Goal: Information Seeking & Learning: Learn about a topic

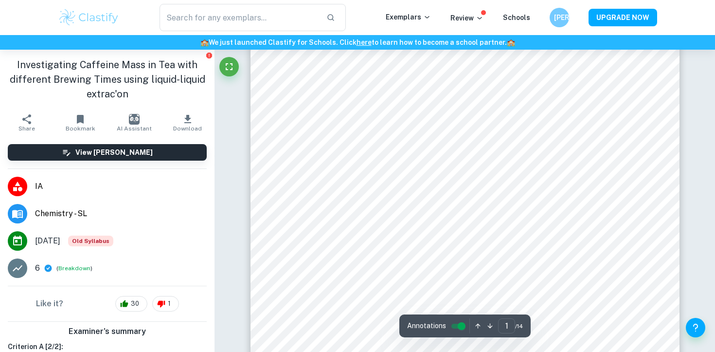
scroll to position [136, 0]
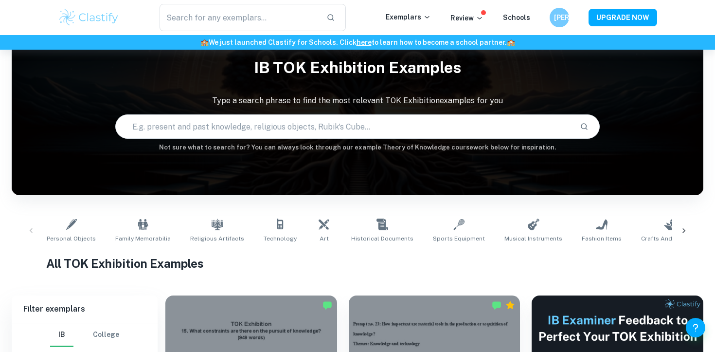
scroll to position [14, 0]
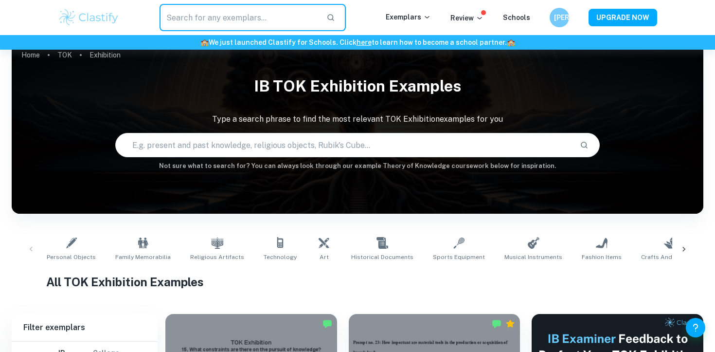
click at [184, 17] on input "text" at bounding box center [239, 17] width 159 height 27
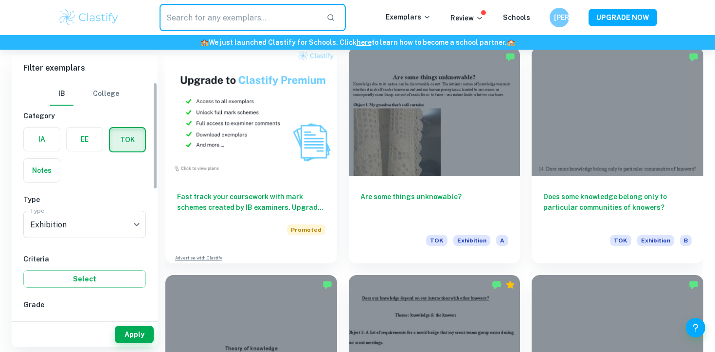
scroll to position [711, 0]
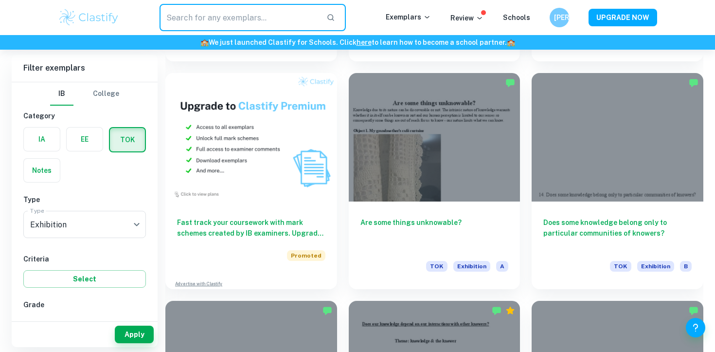
click at [47, 138] on label "button" at bounding box center [42, 139] width 36 height 23
click at [0, 0] on input "radio" at bounding box center [0, 0] width 0 height 0
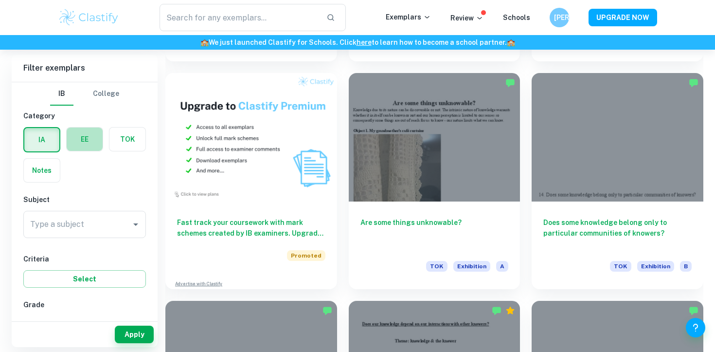
click at [71, 132] on label "button" at bounding box center [85, 139] width 36 height 23
click at [0, 0] on input "radio" at bounding box center [0, 0] width 0 height 0
click at [99, 212] on div "Type a subject" at bounding box center [84, 224] width 123 height 27
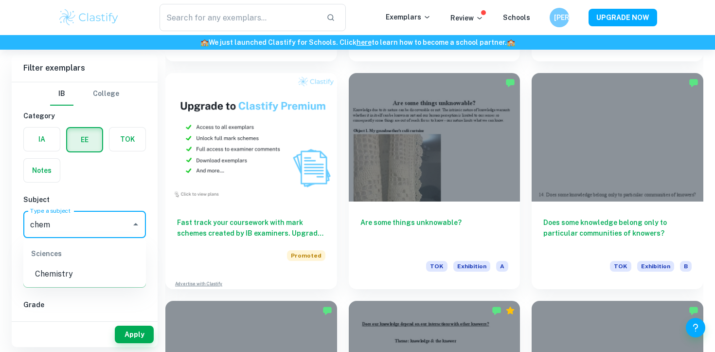
click at [73, 275] on li "Chemistry" at bounding box center [84, 274] width 123 height 18
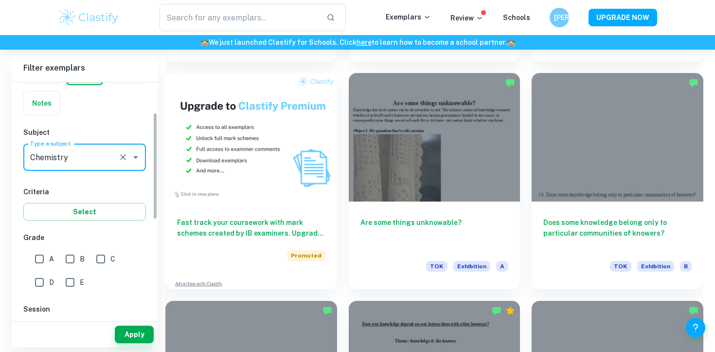
type input "Chemistry"
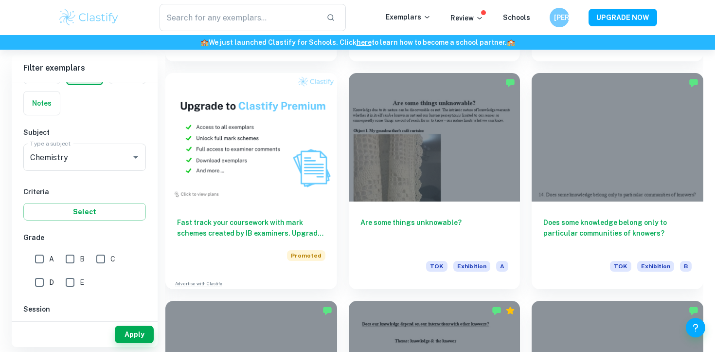
click at [56, 255] on div "A" at bounding box center [46, 256] width 31 height 23
click at [48, 255] on input "A" at bounding box center [39, 258] width 19 height 19
checkbox input "true"
click at [60, 255] on input "B" at bounding box center [69, 258] width 19 height 19
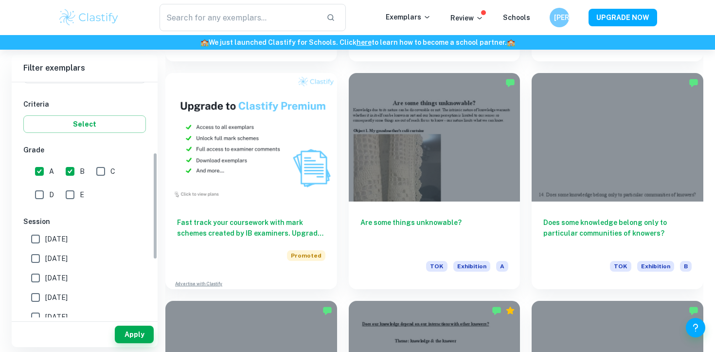
scroll to position [184, 0]
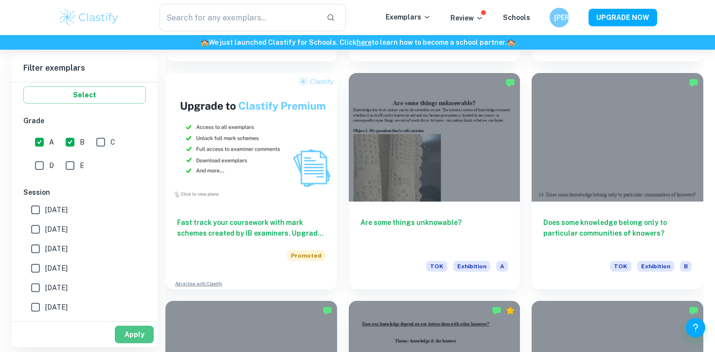
click at [127, 332] on button "Apply" at bounding box center [134, 335] width 39 height 18
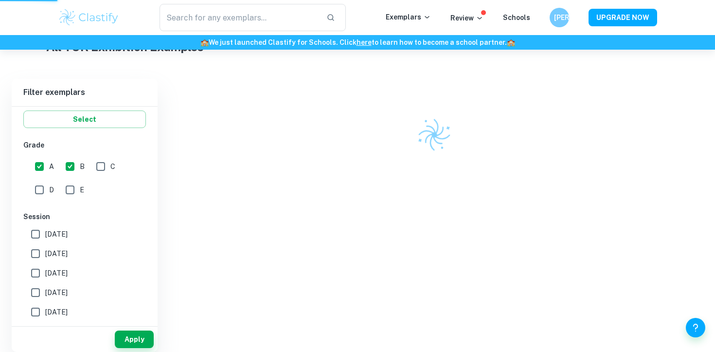
scroll to position [239, 0]
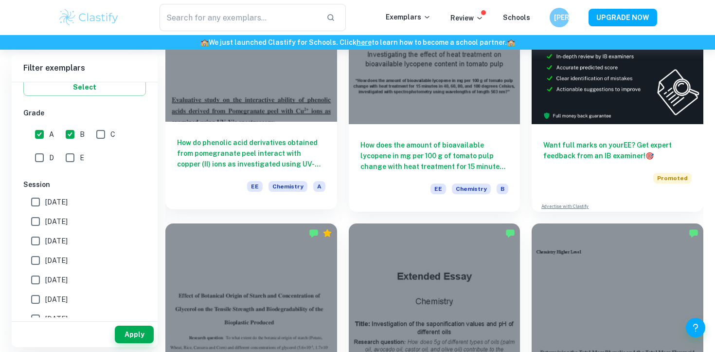
scroll to position [222, 0]
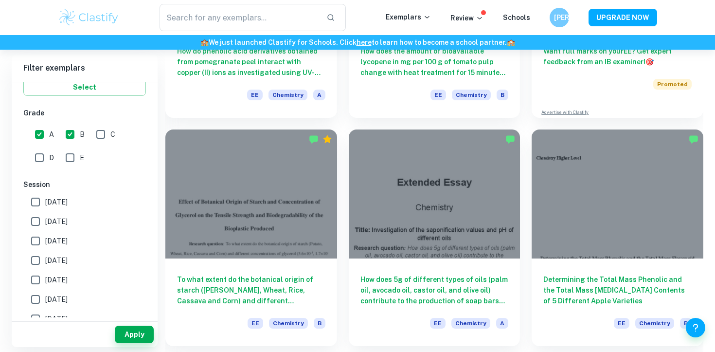
click at [76, 132] on input "B" at bounding box center [69, 134] width 19 height 19
checkbox input "false"
click at [46, 132] on input "A" at bounding box center [39, 134] width 19 height 19
checkbox input "false"
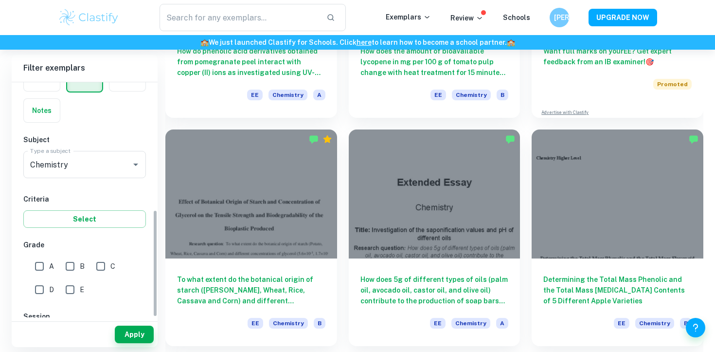
scroll to position [0, 0]
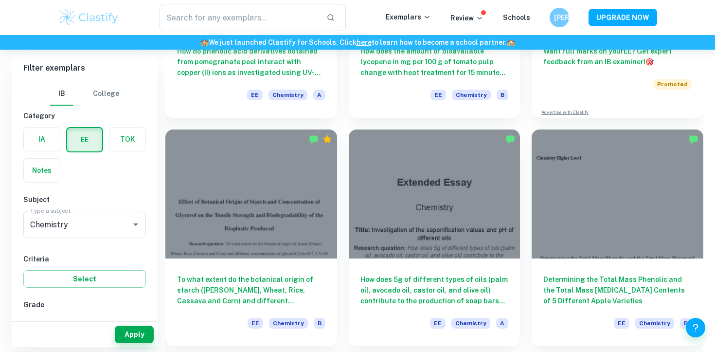
click at [39, 139] on label "button" at bounding box center [42, 139] width 36 height 23
click at [0, 0] on input "radio" at bounding box center [0, 0] width 0 height 0
click at [132, 333] on button "Apply" at bounding box center [134, 335] width 39 height 18
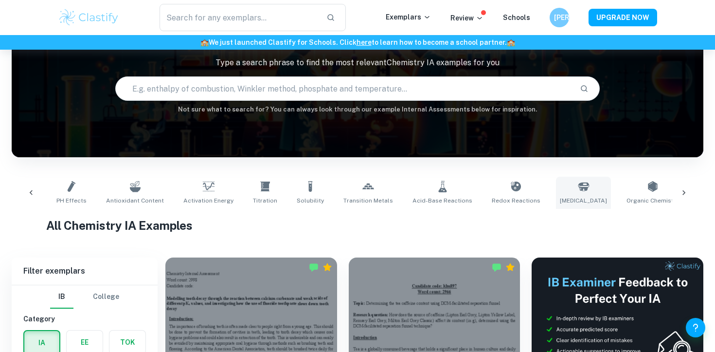
scroll to position [0, 728]
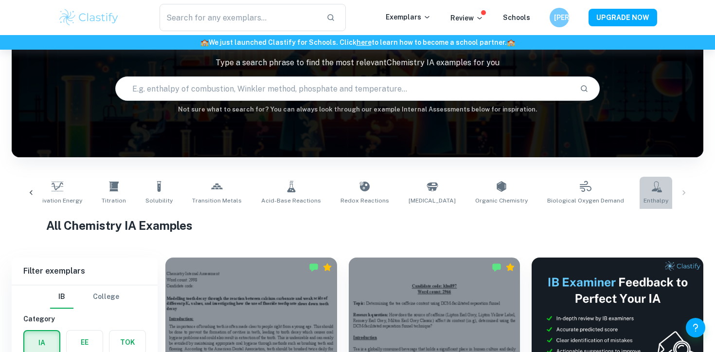
click at [640, 183] on link "Enthalpy" at bounding box center [656, 193] width 33 height 32
type input "Enthalpy"
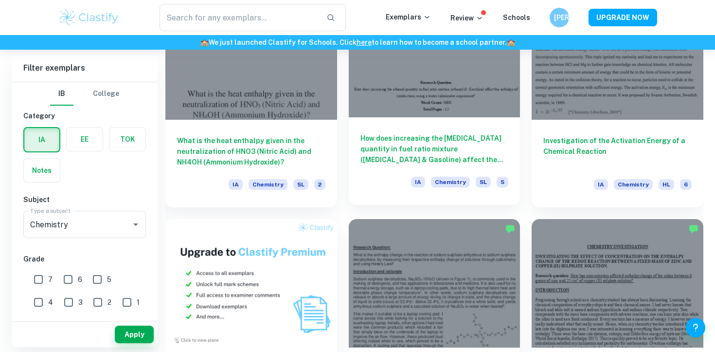
scroll to position [563, 0]
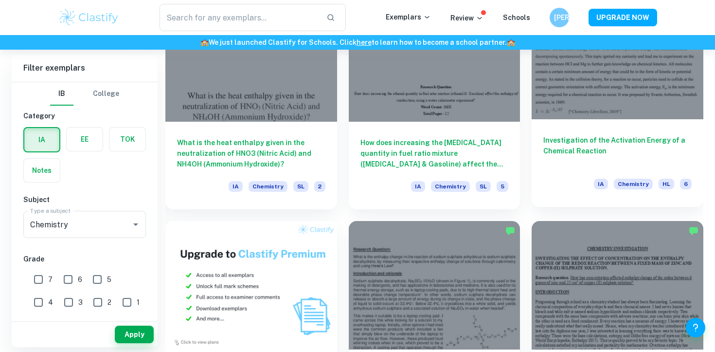
click at [588, 121] on div "Investigation of the Activation Energy of a Chemical Reaction IA Chemistry HL 6" at bounding box center [618, 163] width 172 height 88
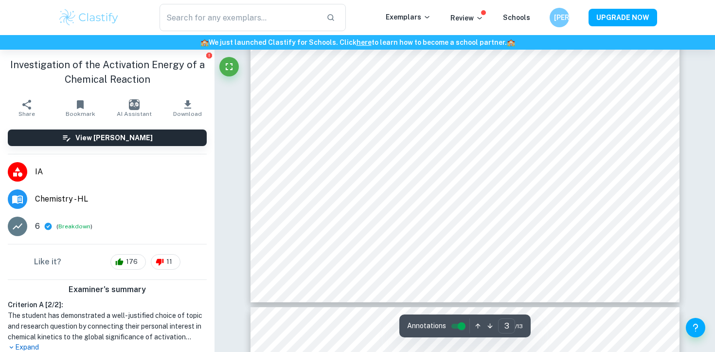
scroll to position [1570, 0]
click at [44, 226] on icon at bounding box center [48, 226] width 9 height 9
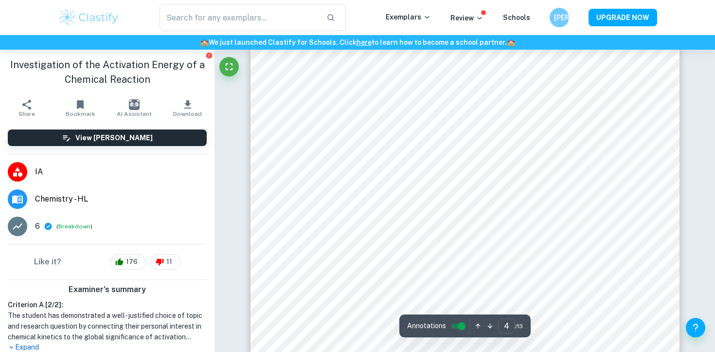
scroll to position [2744, 0]
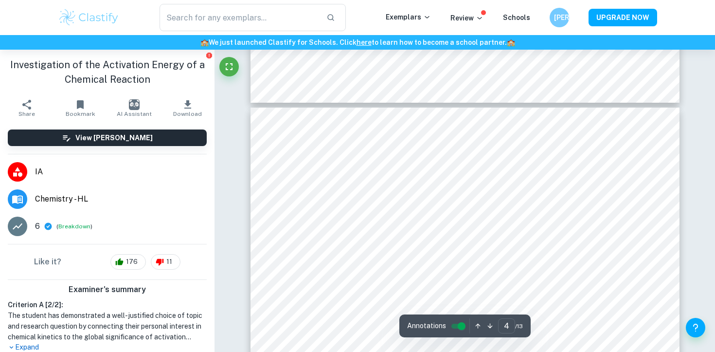
type input "5"
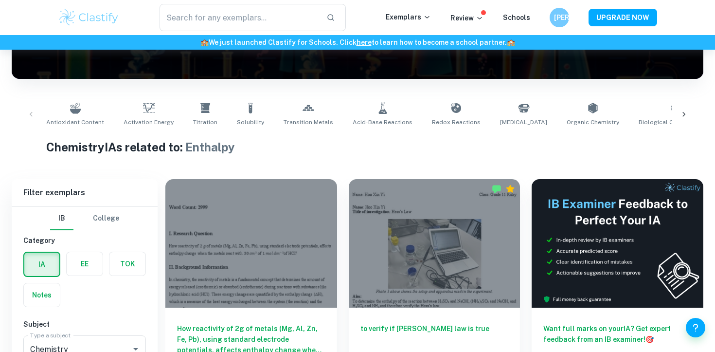
scroll to position [18, 0]
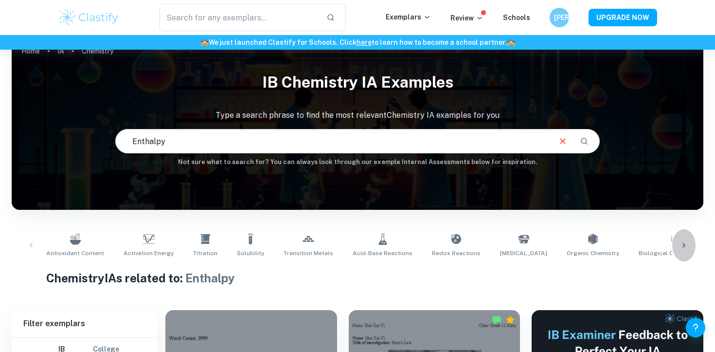
click at [685, 246] on icon at bounding box center [684, 245] width 10 height 10
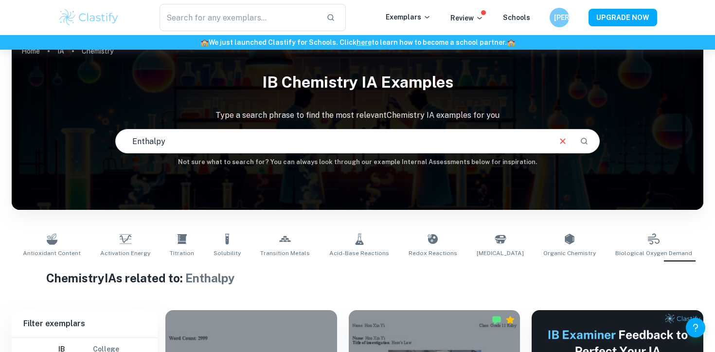
scroll to position [0, 681]
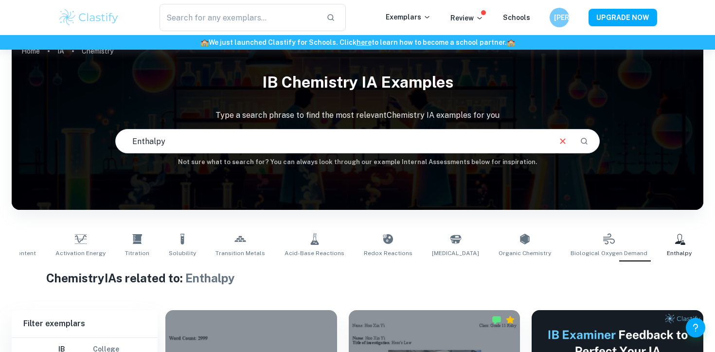
click at [708, 246] on link "Catalysts" at bounding box center [725, 245] width 35 height 32
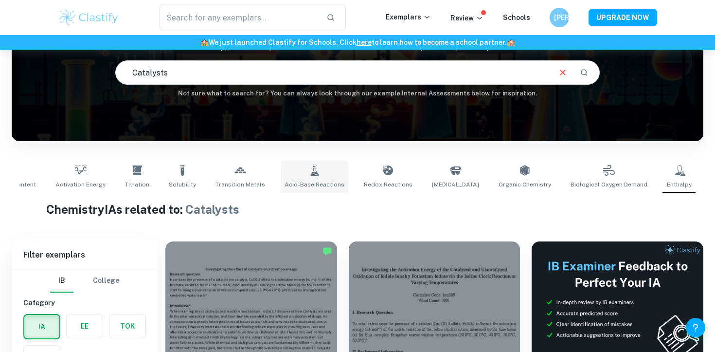
scroll to position [97, 0]
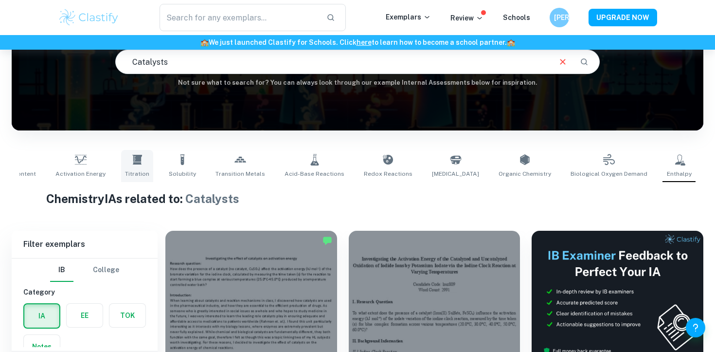
click at [131, 154] on icon at bounding box center [137, 160] width 12 height 12
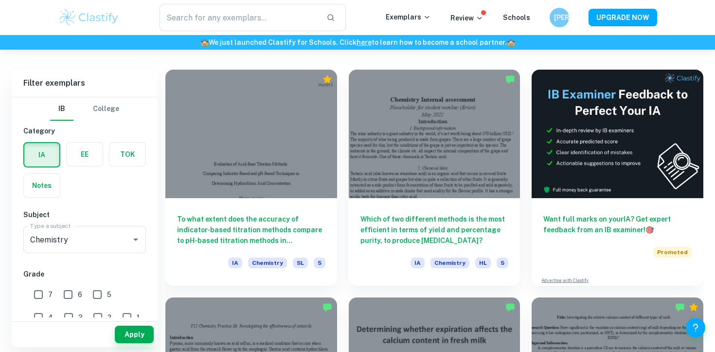
scroll to position [113, 0]
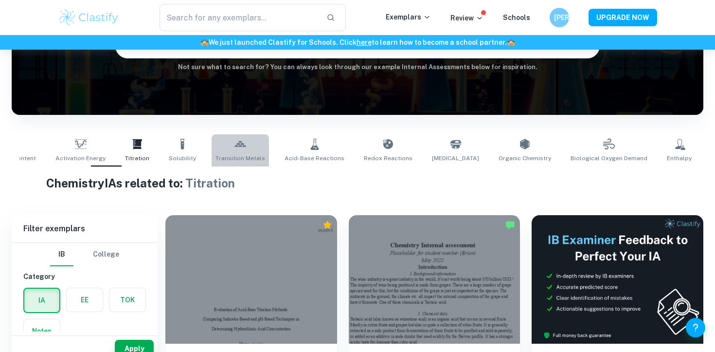
click at [220, 151] on link "Transition Metals" at bounding box center [240, 150] width 57 height 32
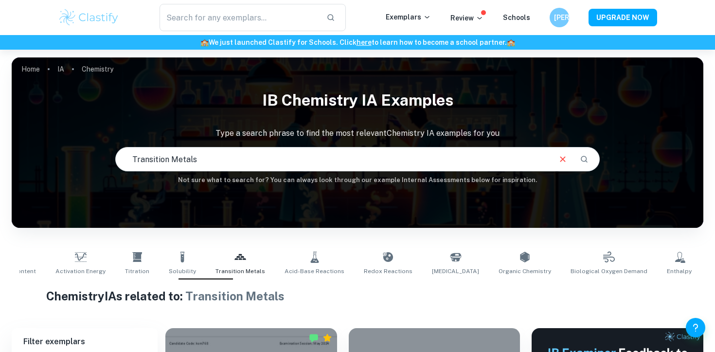
click at [715, 253] on icon at bounding box center [725, 257] width 12 height 12
type input "Catalysts"
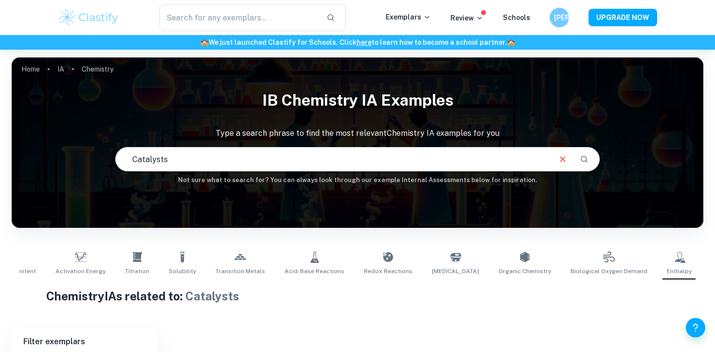
click at [715, 253] on icon at bounding box center [725, 257] width 12 height 12
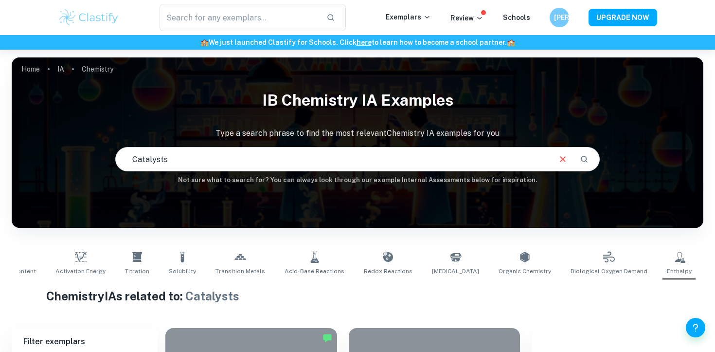
click at [715, 253] on icon at bounding box center [725, 257] width 12 height 12
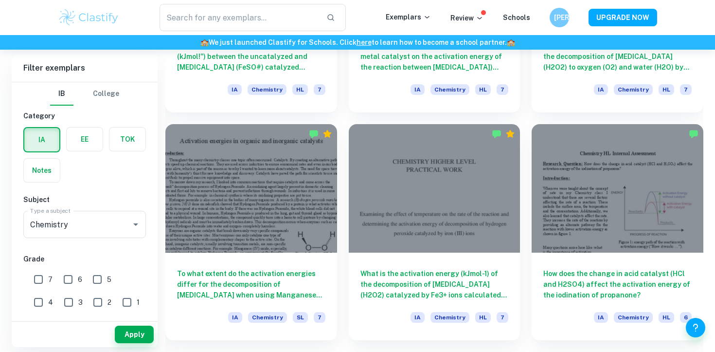
scroll to position [940, 0]
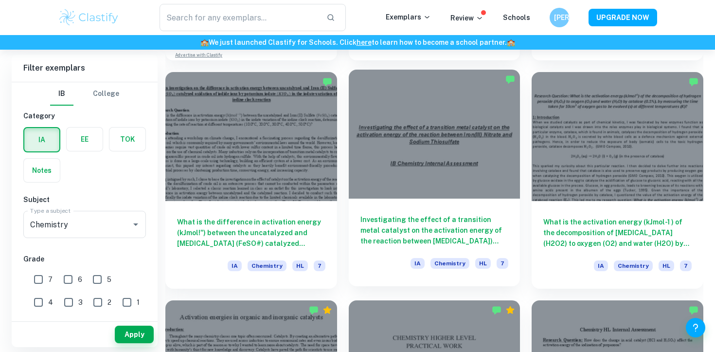
click at [508, 230] on h6 "Investigating the effect of a transition metal catalyst on the activation energ…" at bounding box center [435, 230] width 148 height 32
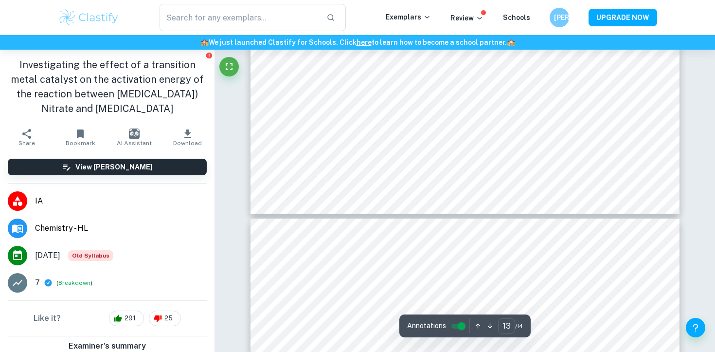
type input "14"
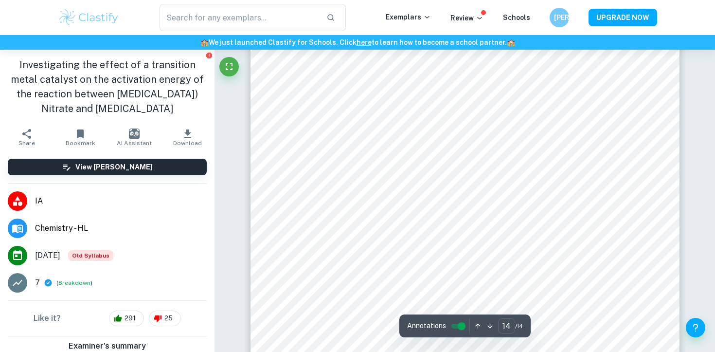
scroll to position [8390, 0]
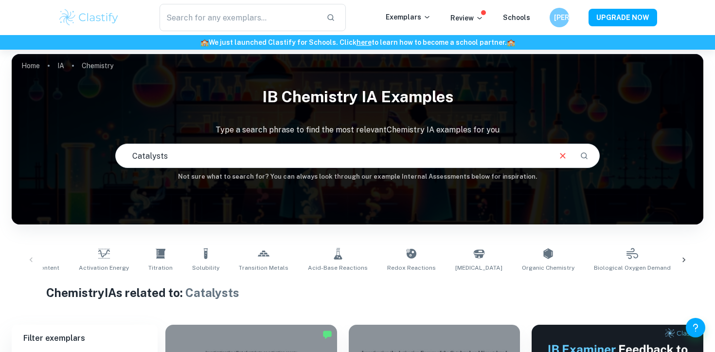
scroll to position [6, 0]
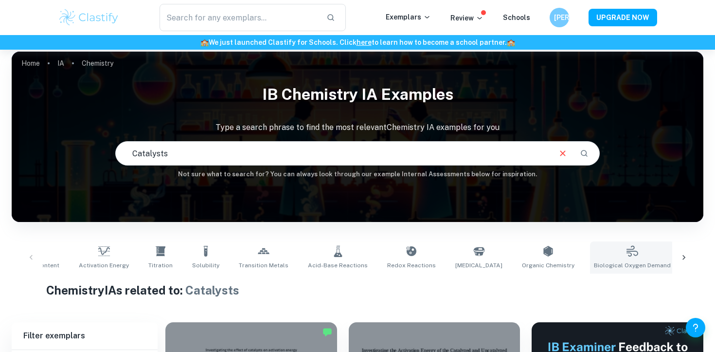
click at [602, 242] on link "Biological Oxygen Demand" at bounding box center [632, 257] width 85 height 32
type input "Biological Oxygen Demand"
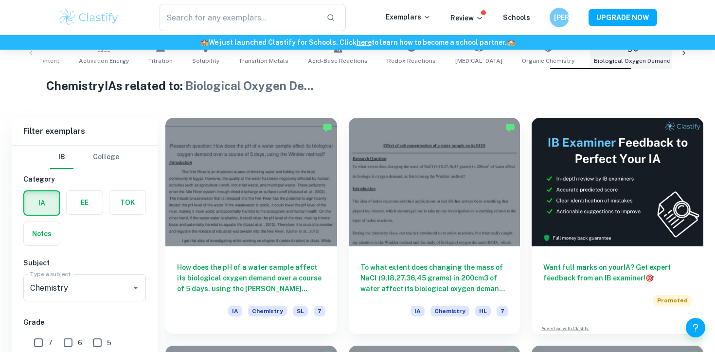
scroll to position [344, 0]
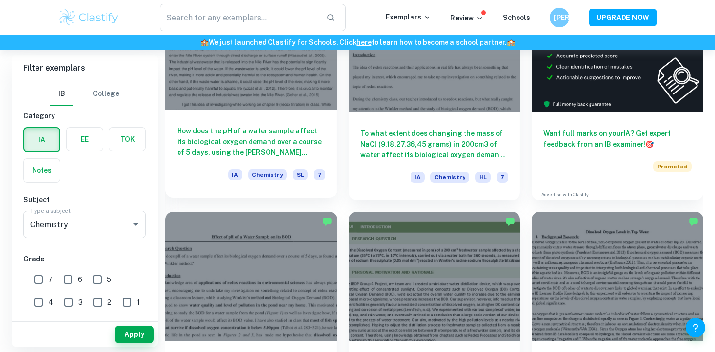
click at [317, 162] on div "How does the pH of a water sample affect its biological oxygen demand over a co…" at bounding box center [251, 154] width 172 height 88
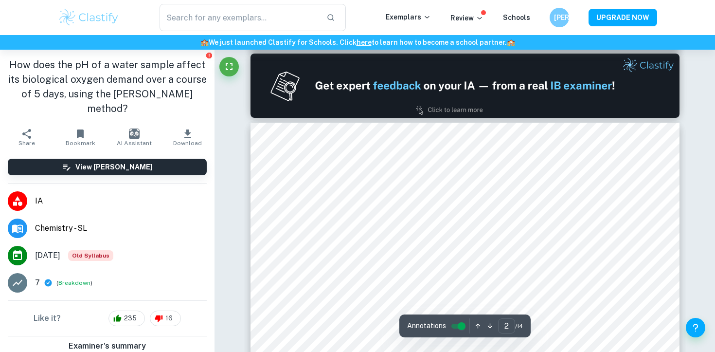
scroll to position [638, 0]
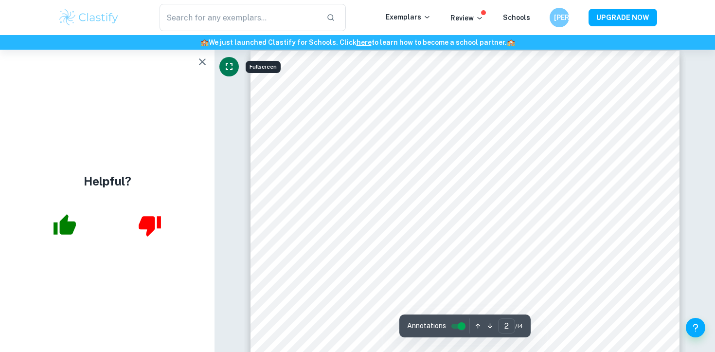
click at [230, 67] on icon "Fullscreen" at bounding box center [229, 67] width 12 height 12
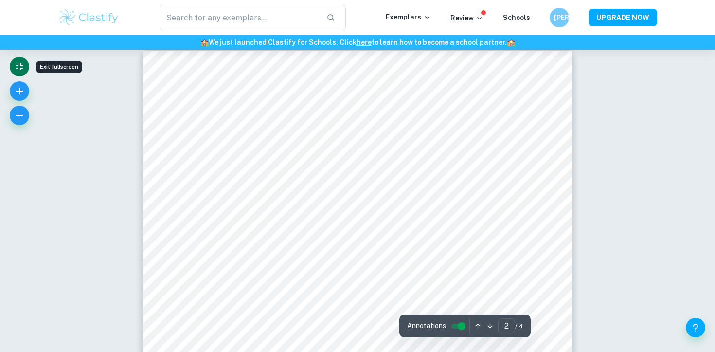
click at [24, 65] on icon "Exit fullscreen" at bounding box center [20, 67] width 12 height 12
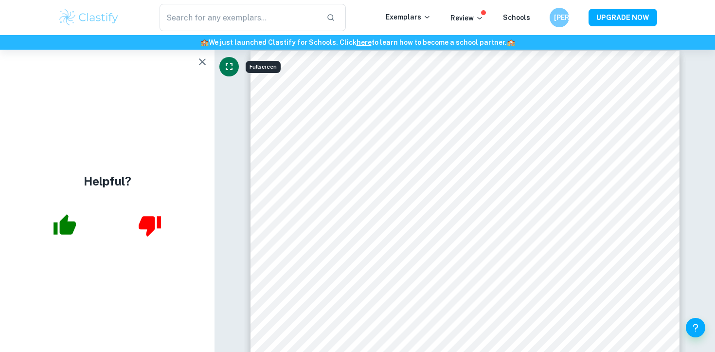
click at [204, 64] on icon "button" at bounding box center [202, 61] width 7 height 7
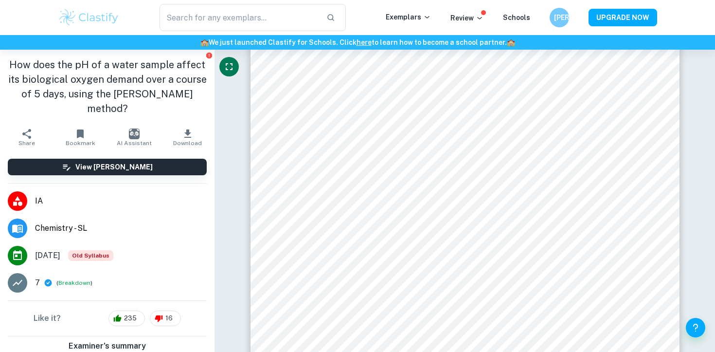
scroll to position [2617, 0]
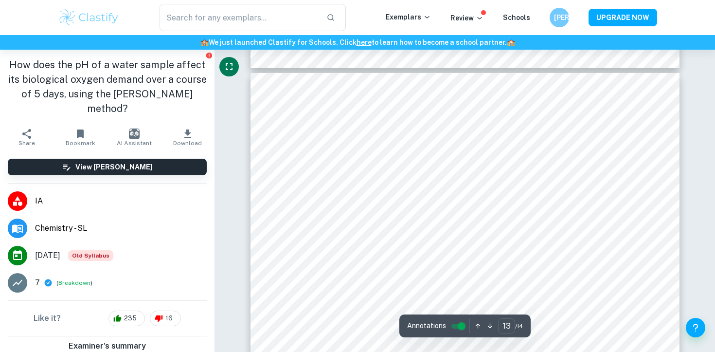
type input "14"
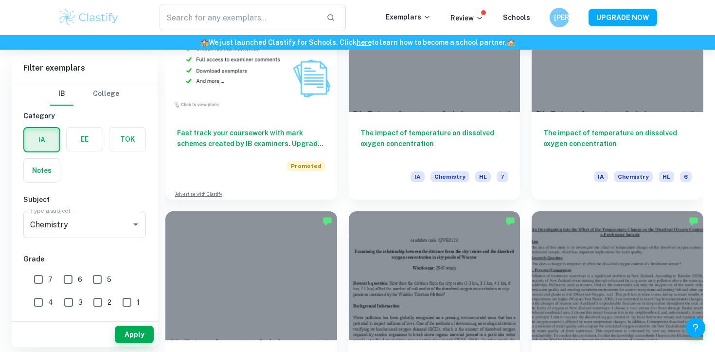
scroll to position [801, 0]
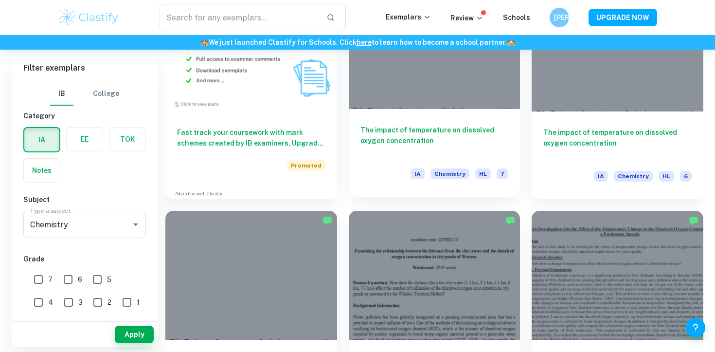
click at [420, 161] on div "The impact of temperature on dissolved oxygen concentration IA Chemistry HL 7" at bounding box center [435, 153] width 172 height 88
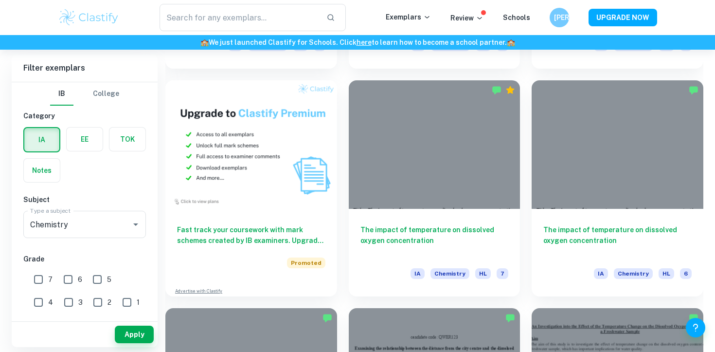
scroll to position [728, 0]
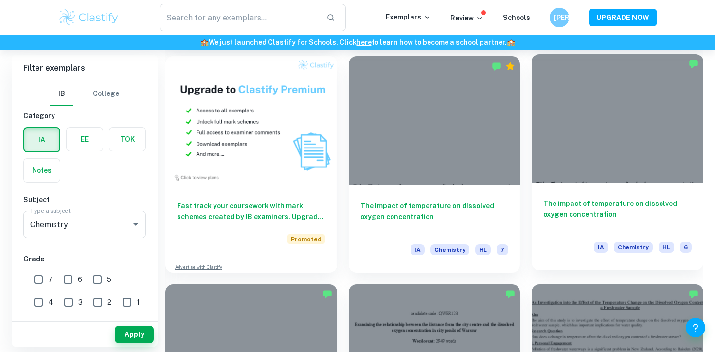
click at [597, 137] on div at bounding box center [618, 118] width 172 height 128
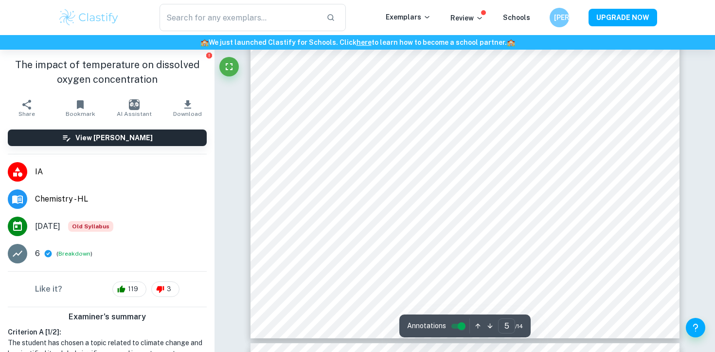
scroll to position [3342, 0]
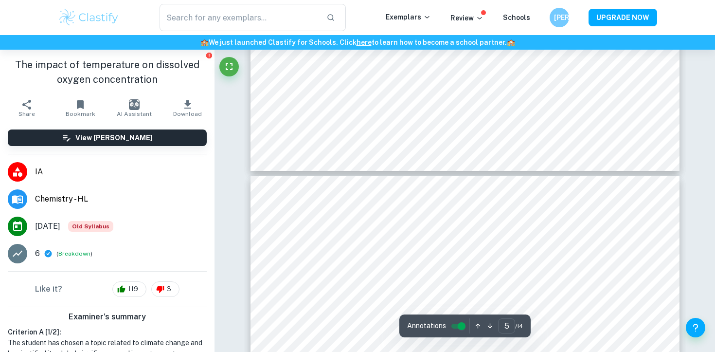
type input "6"
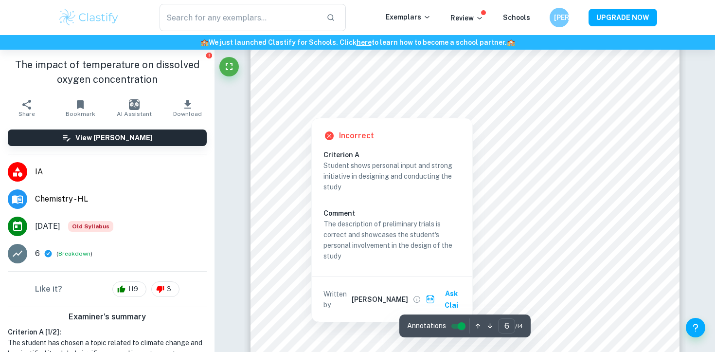
scroll to position [3433, 0]
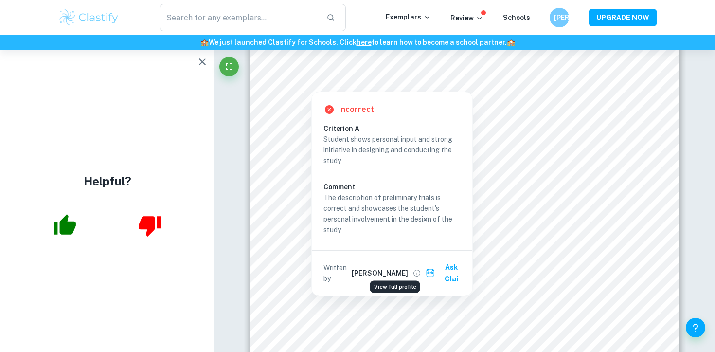
click at [413, 269] on icon "View full profile" at bounding box center [417, 273] width 9 height 9
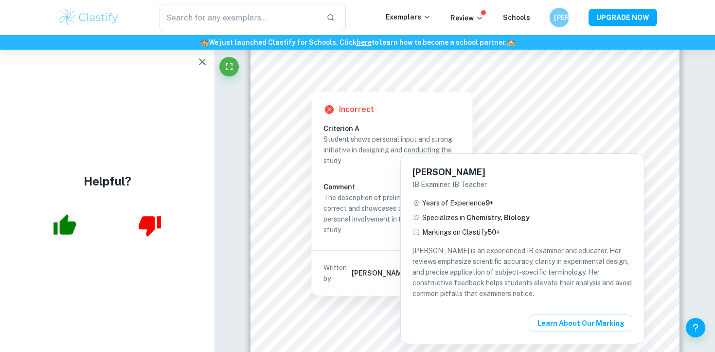
click at [542, 269] on p "[PERSON_NAME] is an experienced IB examiner and educator. Her reviews emphasize…" at bounding box center [523, 272] width 220 height 54
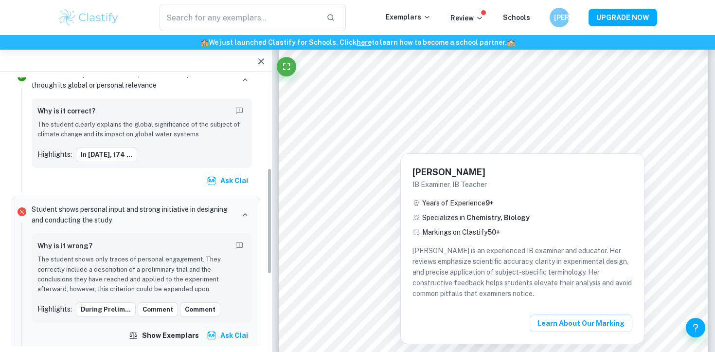
scroll to position [230, 0]
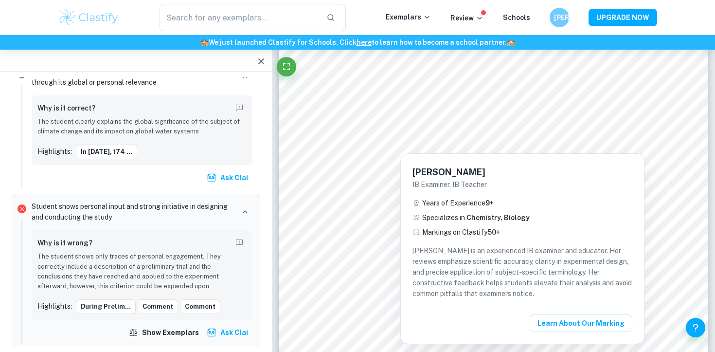
click at [462, 107] on div at bounding box center [357, 176] width 715 height 352
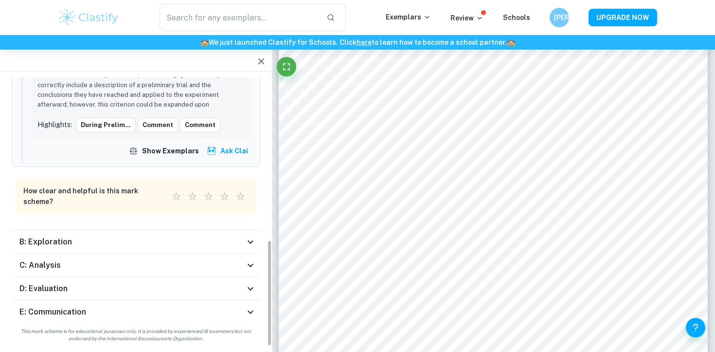
click at [247, 242] on icon at bounding box center [251, 242] width 12 height 12
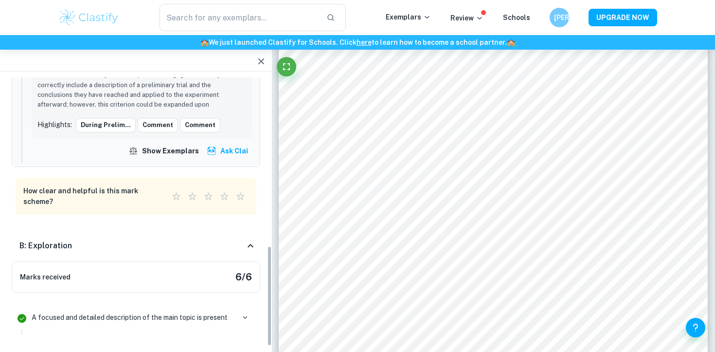
scroll to position [958, 0]
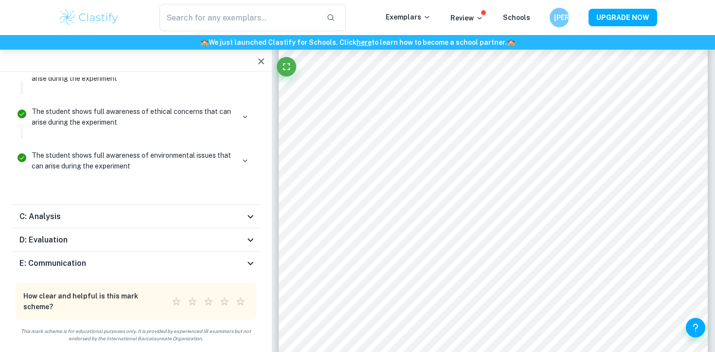
click at [255, 219] on icon at bounding box center [251, 217] width 12 height 12
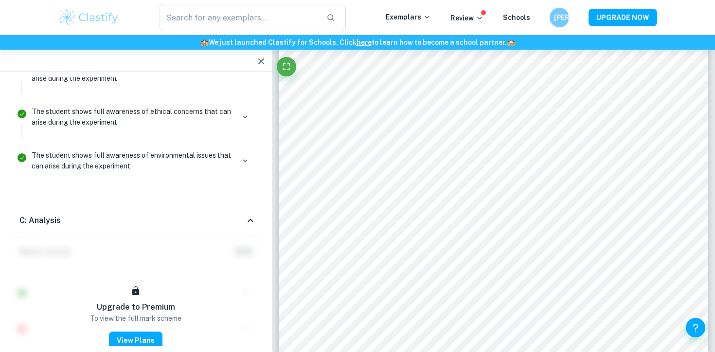
scroll to position [1279, 0]
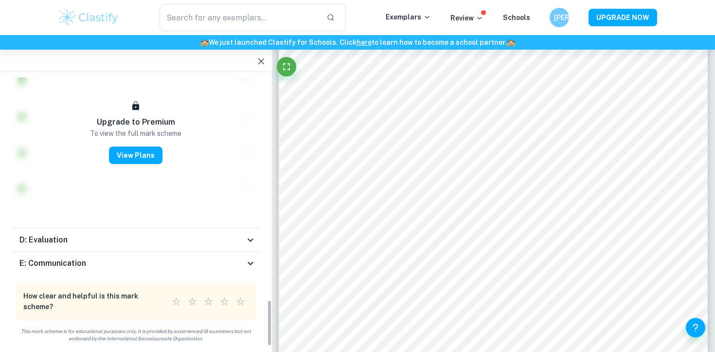
click at [255, 219] on div "Marks received 0 / 6 Upgrade to Premium To view the full mark scheme View Plans" at bounding box center [136, 68] width 249 height 305
click at [251, 231] on div "D: Evaluation" at bounding box center [136, 239] width 249 height 23
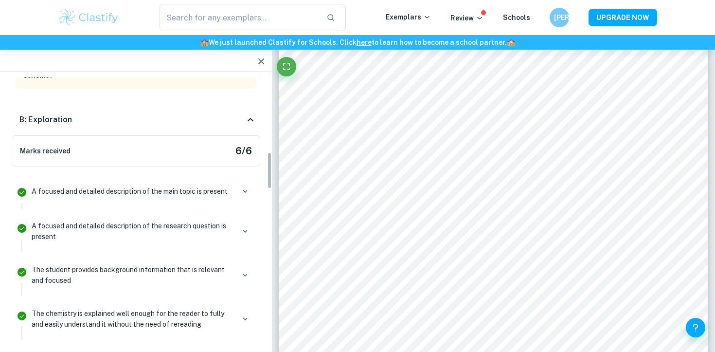
scroll to position [538, 0]
click at [261, 63] on icon "button" at bounding box center [262, 61] width 12 height 12
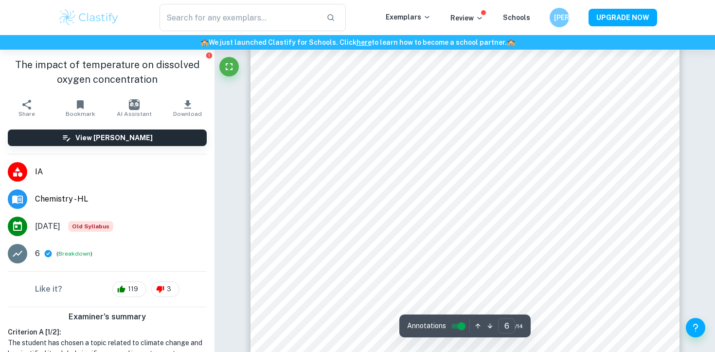
scroll to position [3196, 0]
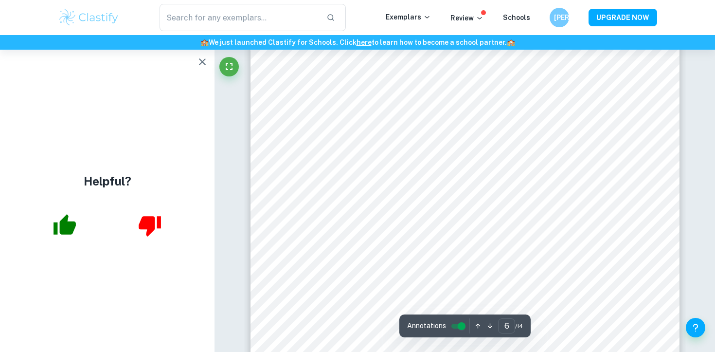
click at [202, 63] on icon "button" at bounding box center [203, 62] width 12 height 12
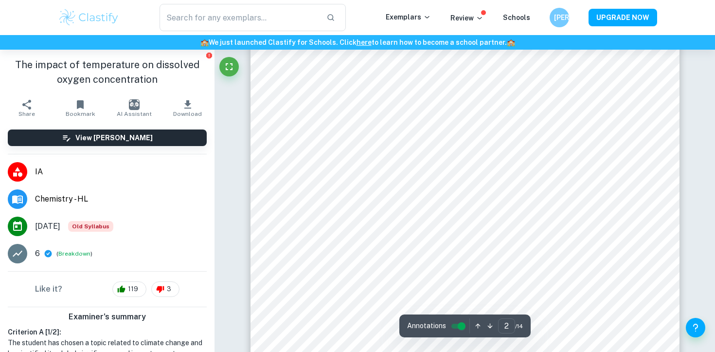
scroll to position [1359, 0]
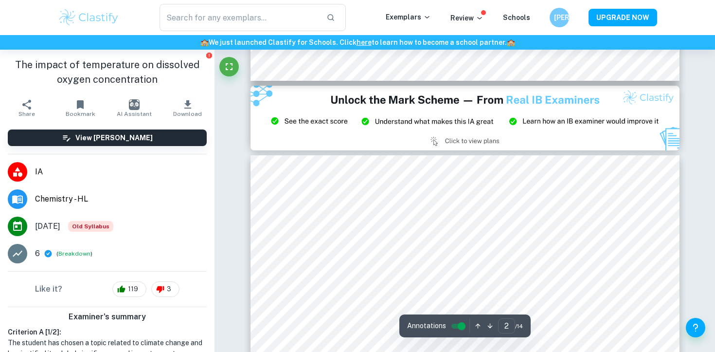
type input "3"
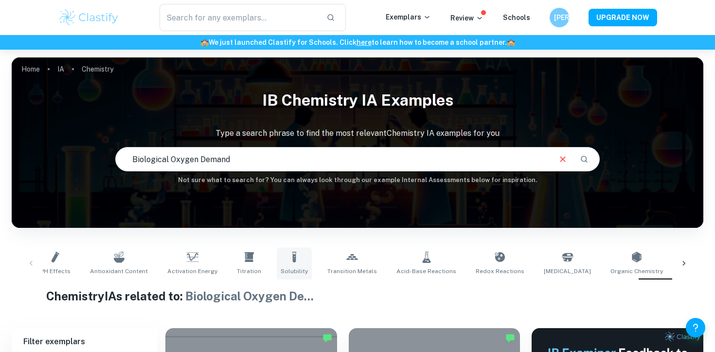
click at [277, 258] on link "Solubility" at bounding box center [294, 263] width 35 height 32
type input "Solubility"
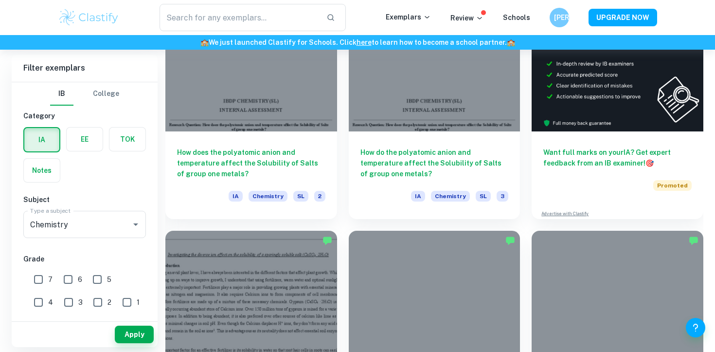
scroll to position [327, 0]
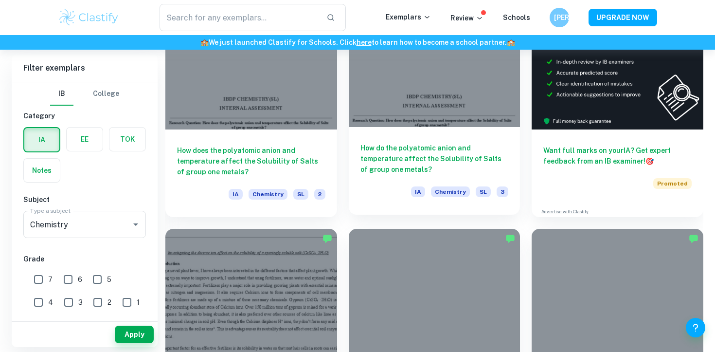
click at [420, 181] on div "How do the polyatomic anion and temperature affect the Solubility of Salts of g…" at bounding box center [435, 171] width 172 height 88
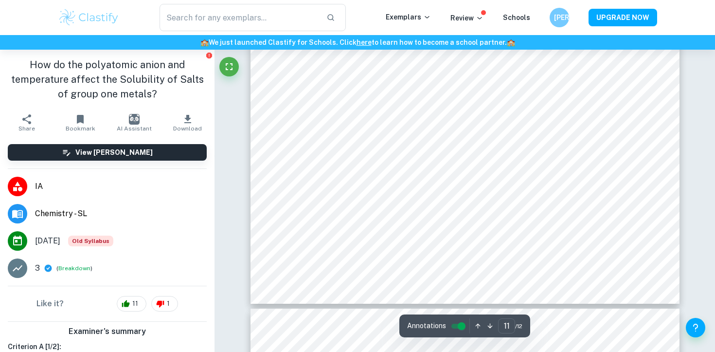
type input "12"
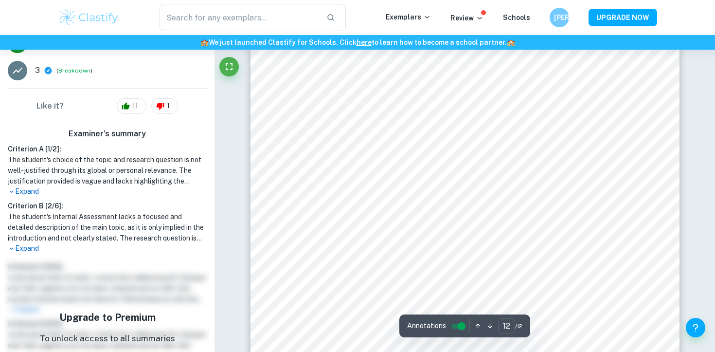
scroll to position [220, 0]
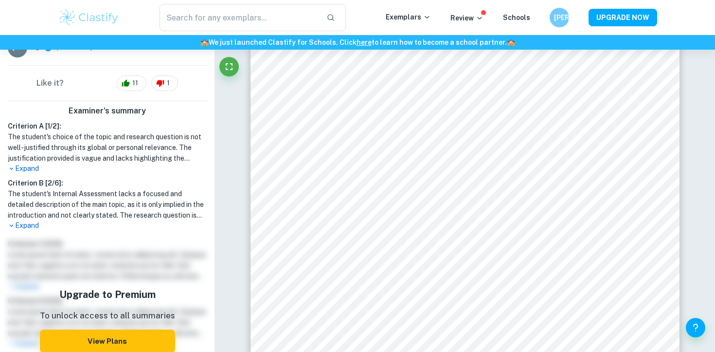
click at [33, 224] on p "Expand" at bounding box center [107, 225] width 199 height 10
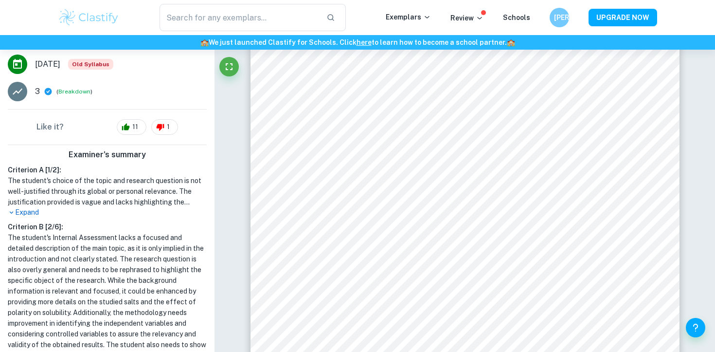
scroll to position [249, 0]
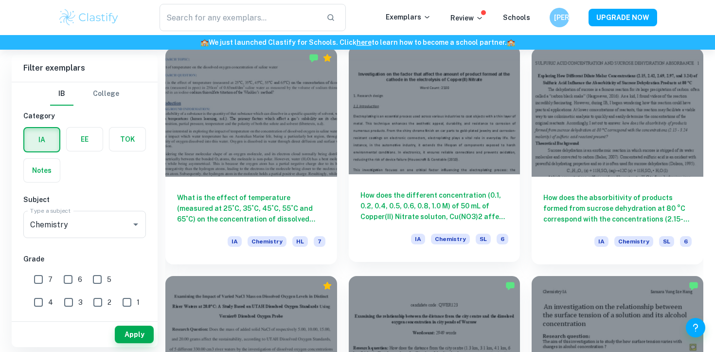
scroll to position [1417, 0]
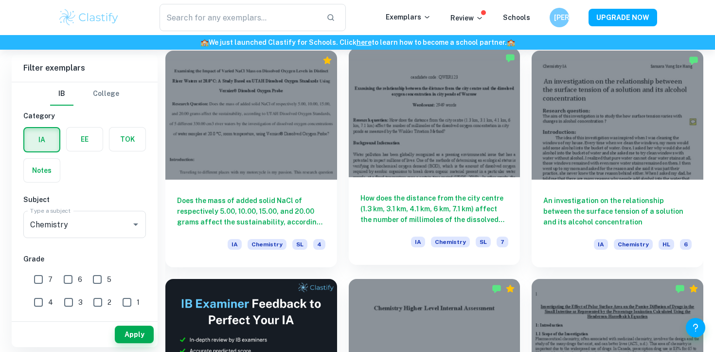
click at [446, 236] on div "How does the distance from the city centre (1.3 km, 3.1 km, 4.1 km, 6 km, 7.1 k…" at bounding box center [435, 221] width 172 height 88
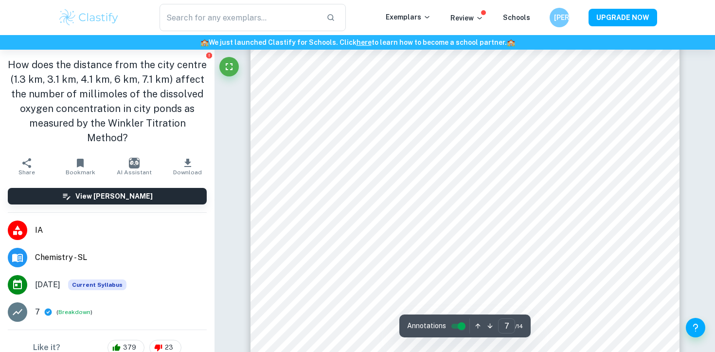
scroll to position [4109, 0]
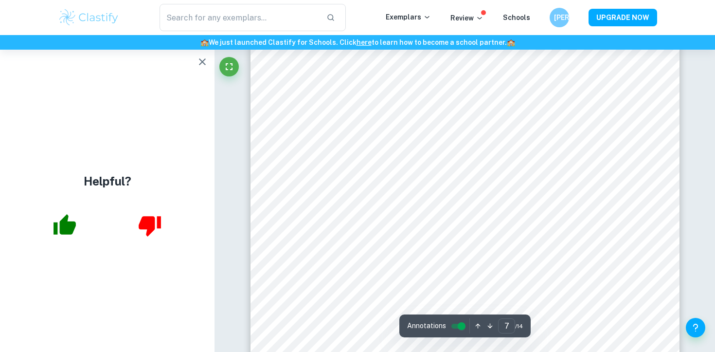
click at [205, 66] on icon "button" at bounding box center [203, 62] width 12 height 12
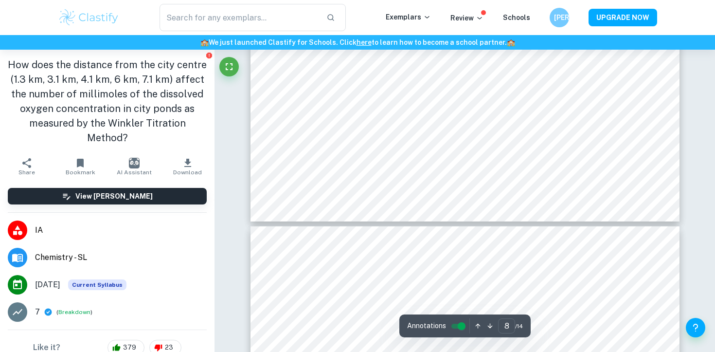
scroll to position [4426, 0]
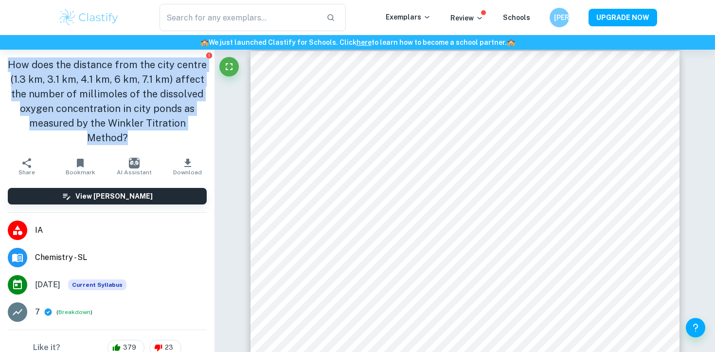
drag, startPoint x: 13, startPoint y: 59, endPoint x: 202, endPoint y: 130, distance: 202.2
click at [202, 130] on div "How does the distance from the city centre (1.3 km, 3.1 km, 4.1 km, 6 km, 7.1 k…" at bounding box center [107, 101] width 215 height 103
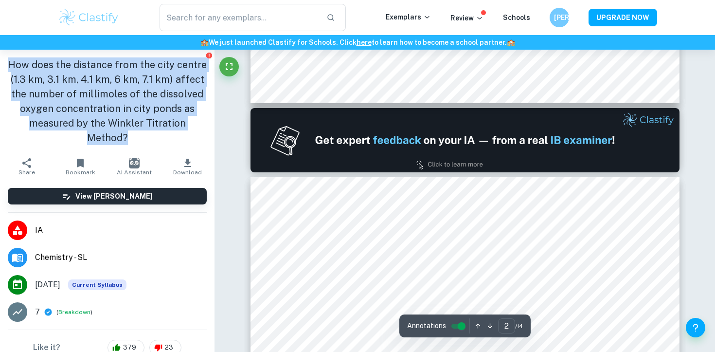
scroll to position [562, 0]
type input "1"
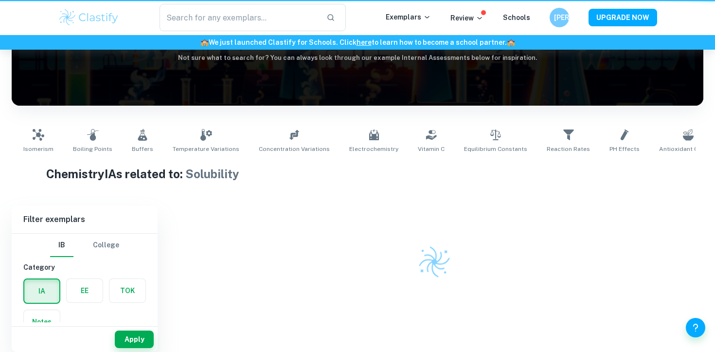
scroll to position [0, 152]
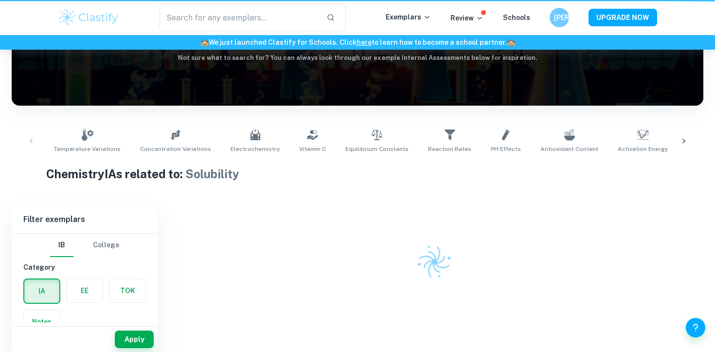
scroll to position [0, 152]
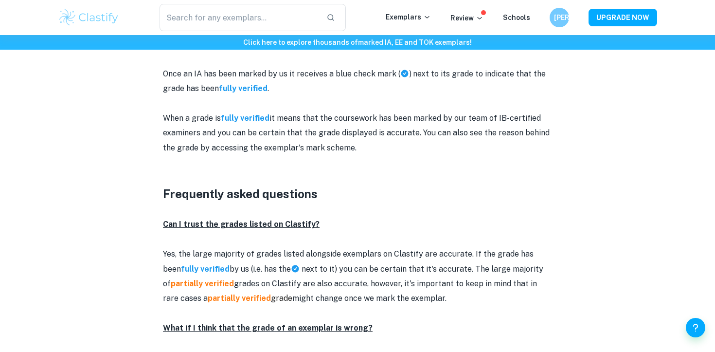
scroll to position [1075, 0]
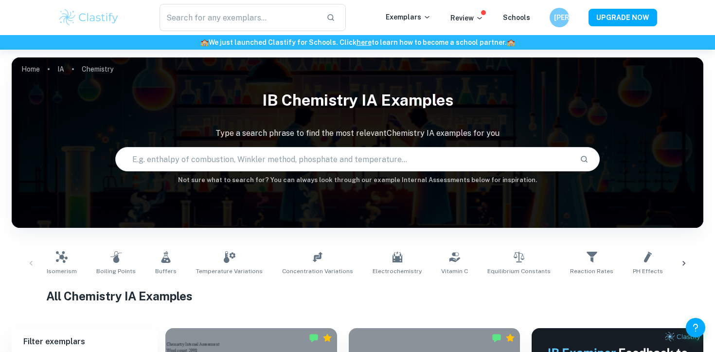
scroll to position [454, 0]
